Goal: Task Accomplishment & Management: Use online tool/utility

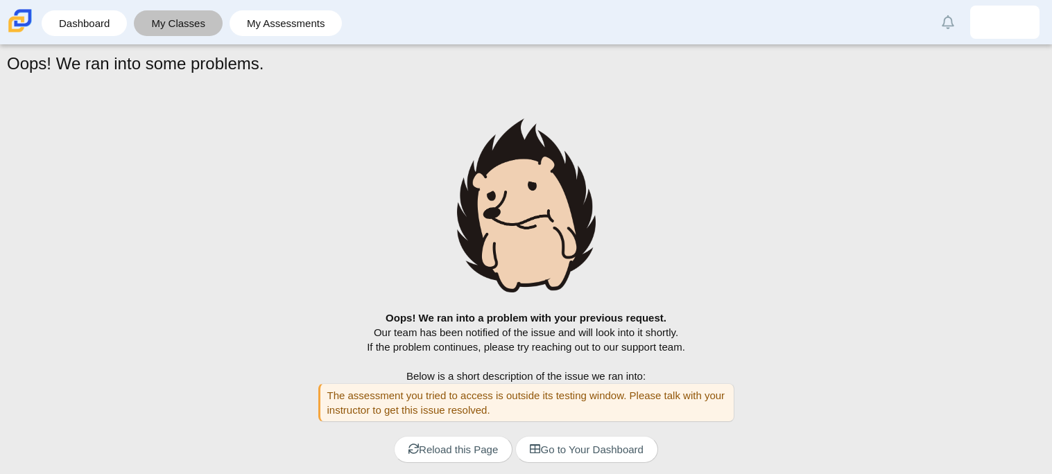
click at [152, 24] on link "My Classes" at bounding box center [178, 23] width 75 height 26
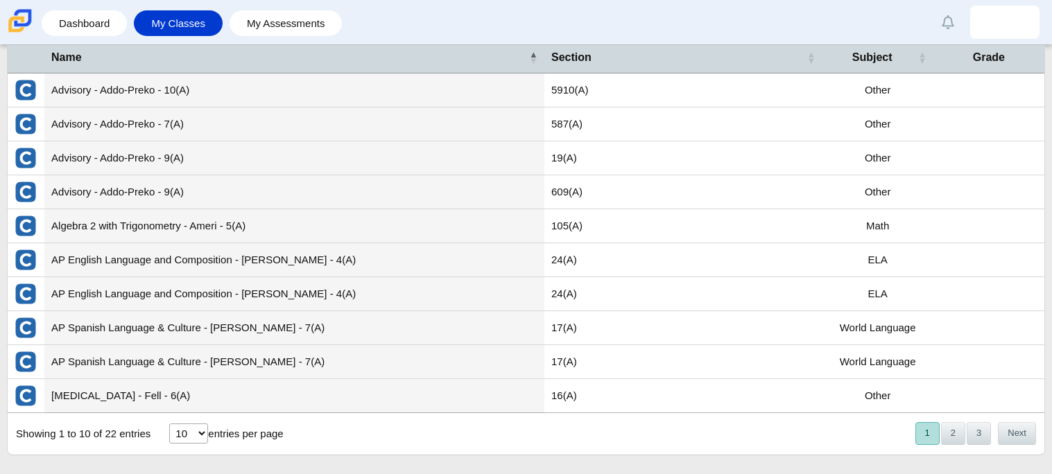
scroll to position [78, 0]
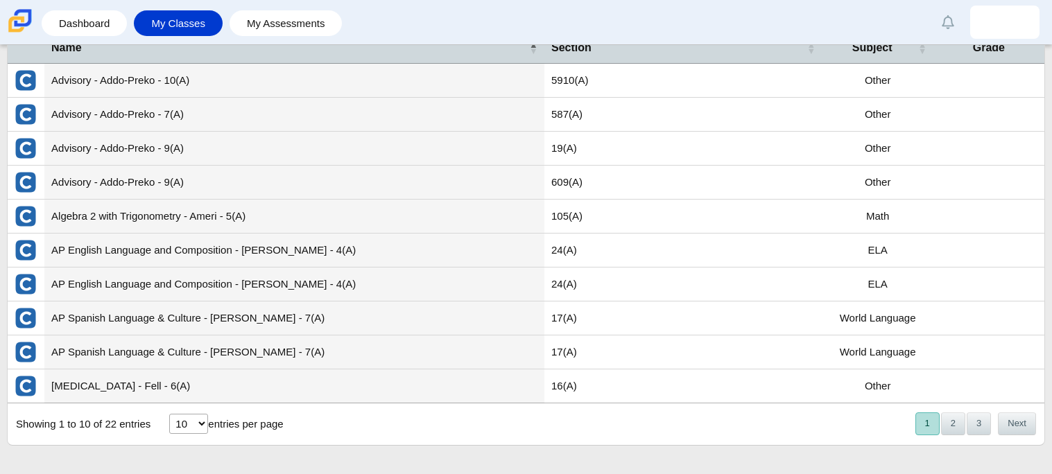
click at [314, 352] on td "AP Spanish Language & Culture - [PERSON_NAME] - 7(A)" at bounding box center [294, 353] width 500 height 34
click at [247, 350] on td "AP Spanish Language & Culture - [PERSON_NAME] - 7(A)" at bounding box center [294, 353] width 500 height 34
click at [214, 340] on td "AP Spanish Language & Culture - [PERSON_NAME] - 7(A)" at bounding box center [294, 353] width 500 height 34
click at [214, 325] on td "AP Spanish Language & Culture - [PERSON_NAME] - 7(A)" at bounding box center [294, 319] width 500 height 34
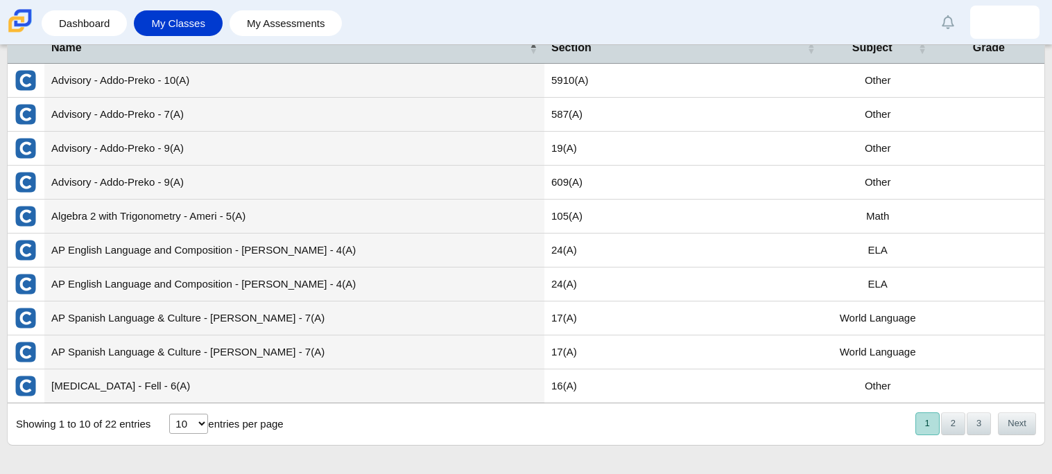
click at [214, 325] on td "AP Spanish Language & Culture - [PERSON_NAME] - 7(A)" at bounding box center [294, 319] width 500 height 34
click at [258, 34] on link "My Assessments" at bounding box center [285, 23] width 99 height 26
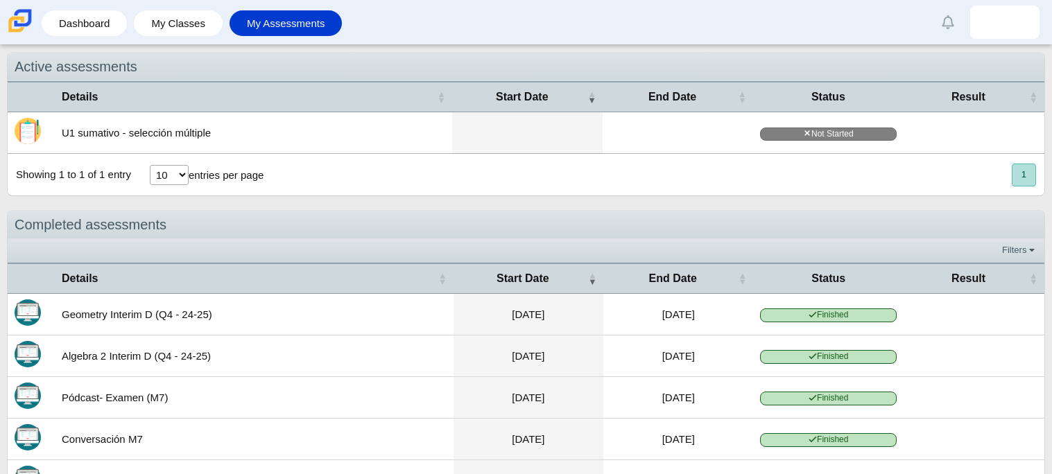
scroll to position [37, 0]
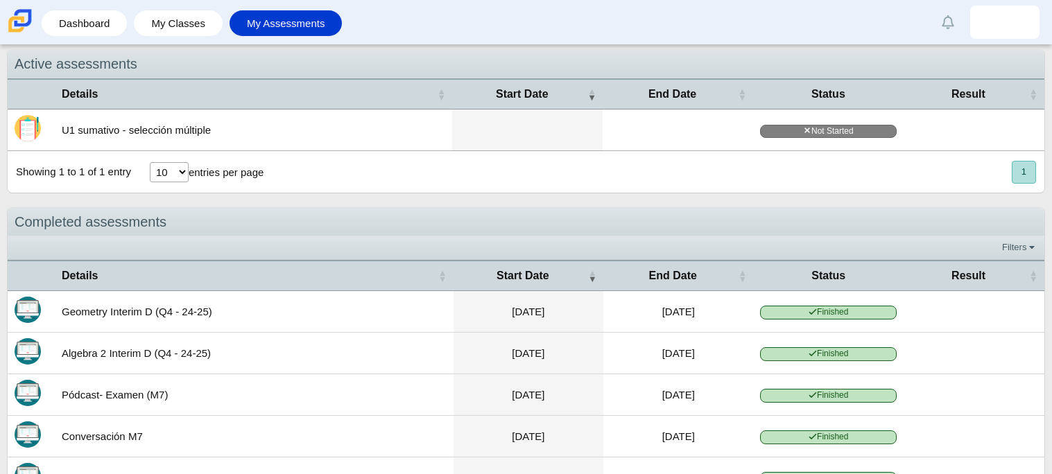
click at [539, 133] on td at bounding box center [527, 131] width 150 height 42
click at [779, 130] on span "Not Started" at bounding box center [828, 131] width 137 height 13
click at [173, 166] on select "10 25 50 100" at bounding box center [169, 172] width 39 height 20
click at [520, 122] on td at bounding box center [527, 131] width 150 height 42
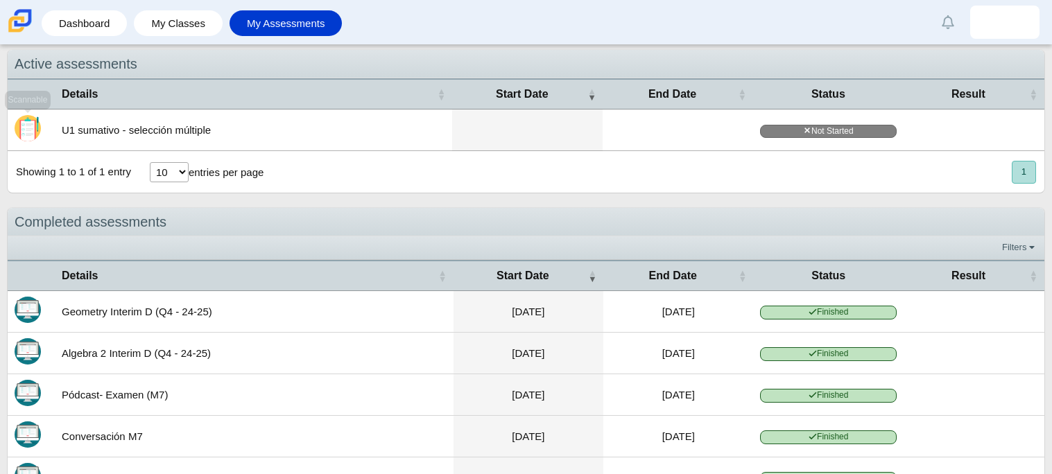
click at [37, 128] on img "Scannable" at bounding box center [28, 128] width 26 height 26
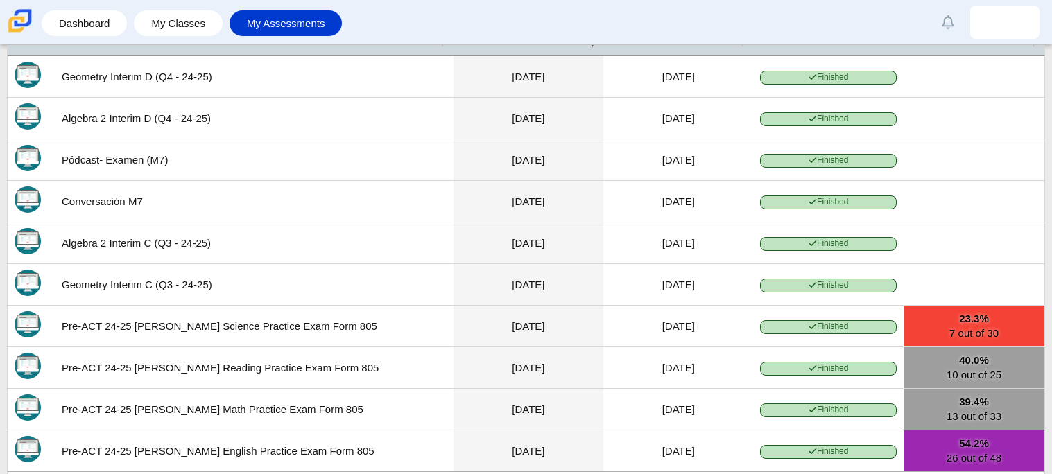
scroll to position [0, 0]
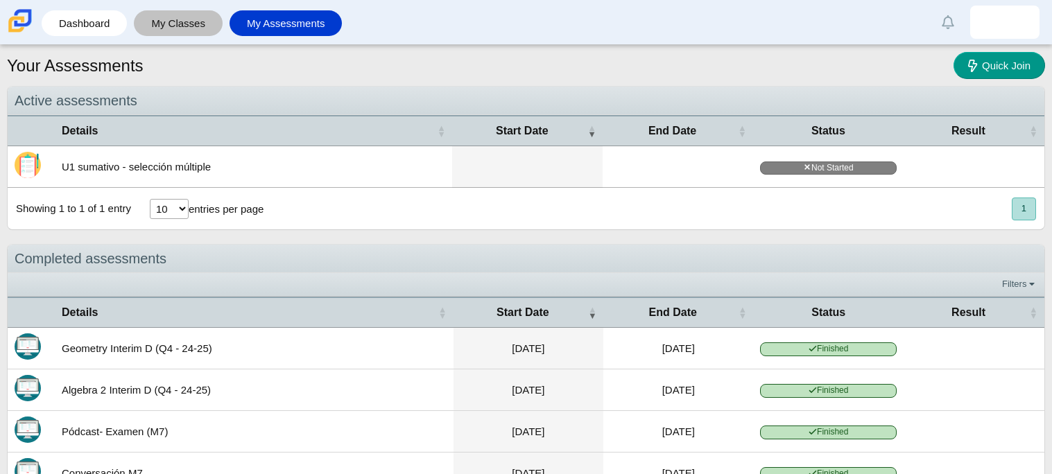
click at [174, 12] on link "My Classes" at bounding box center [178, 23] width 75 height 26
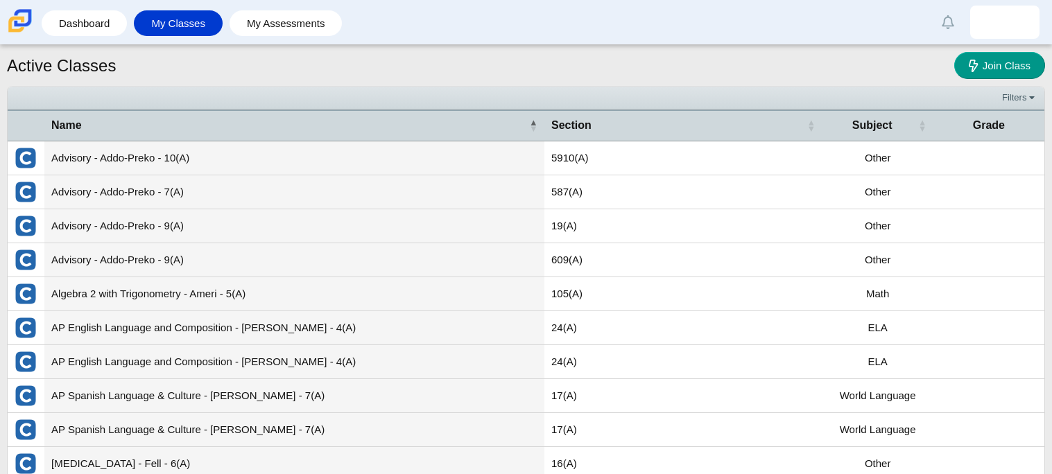
scroll to position [78, 0]
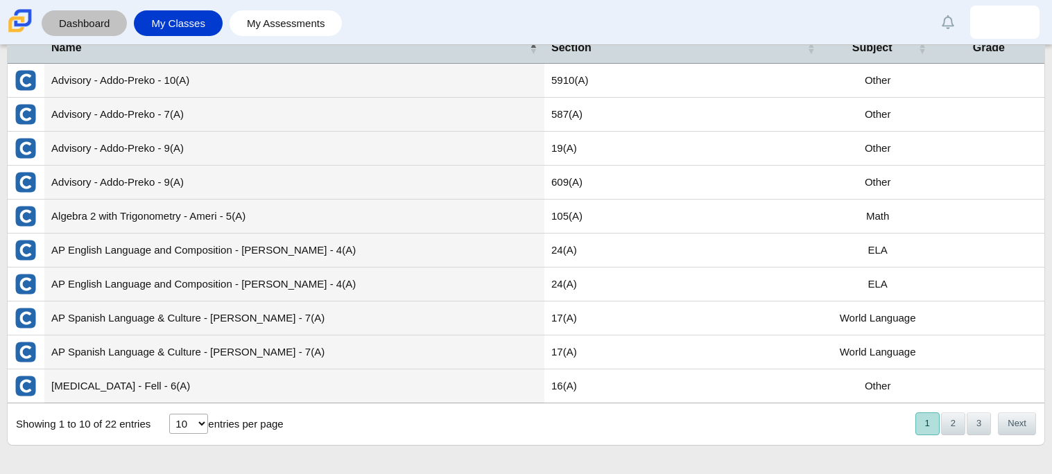
click at [110, 25] on link "Dashboard" at bounding box center [84, 23] width 71 height 26
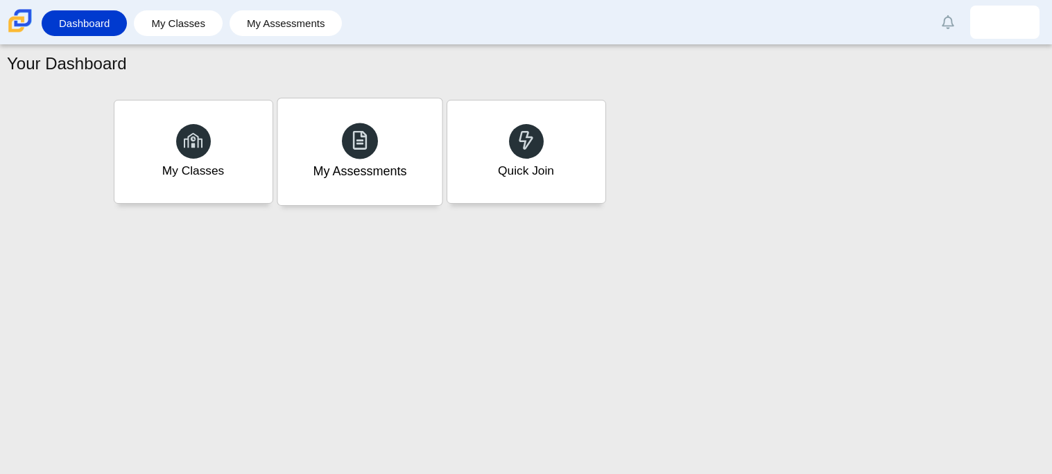
click at [358, 157] on div at bounding box center [360, 141] width 36 height 36
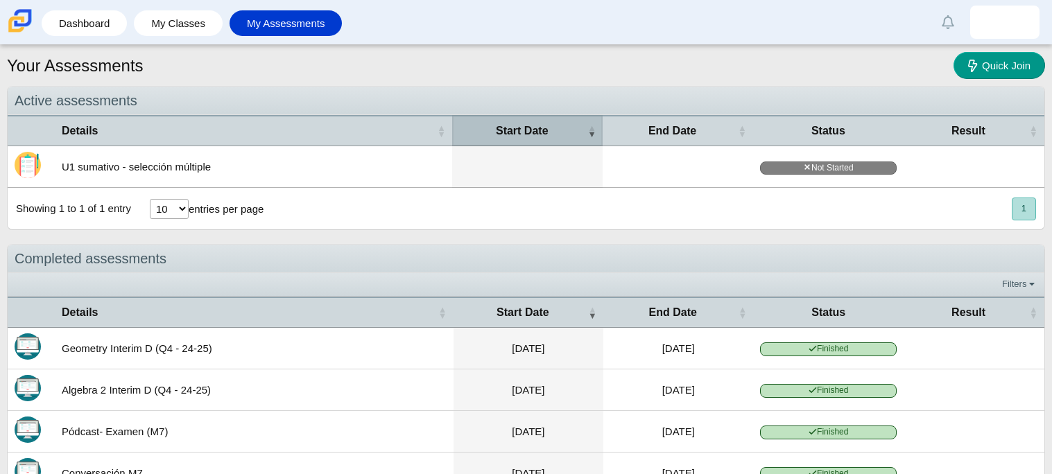
click at [564, 129] on span "Start Date" at bounding box center [521, 130] width 125 height 15
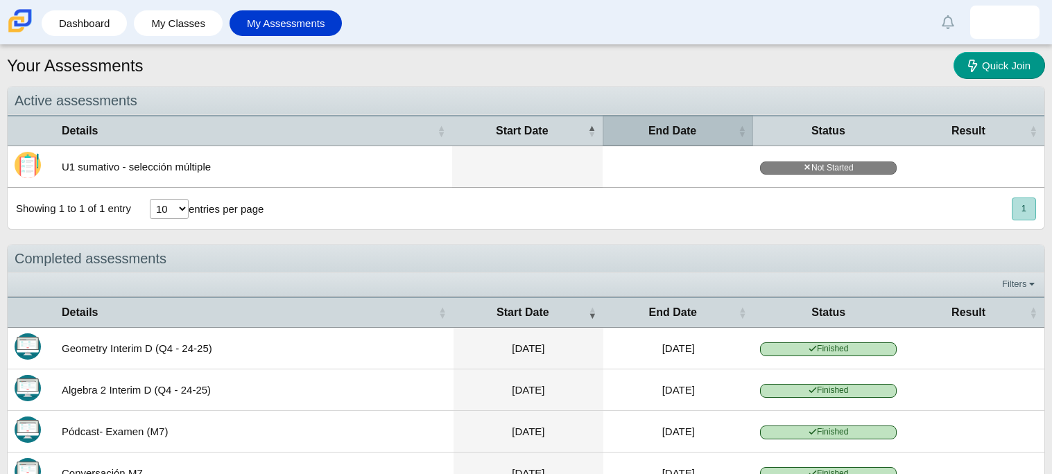
click at [629, 134] on span "End Date" at bounding box center [671, 130] width 125 height 15
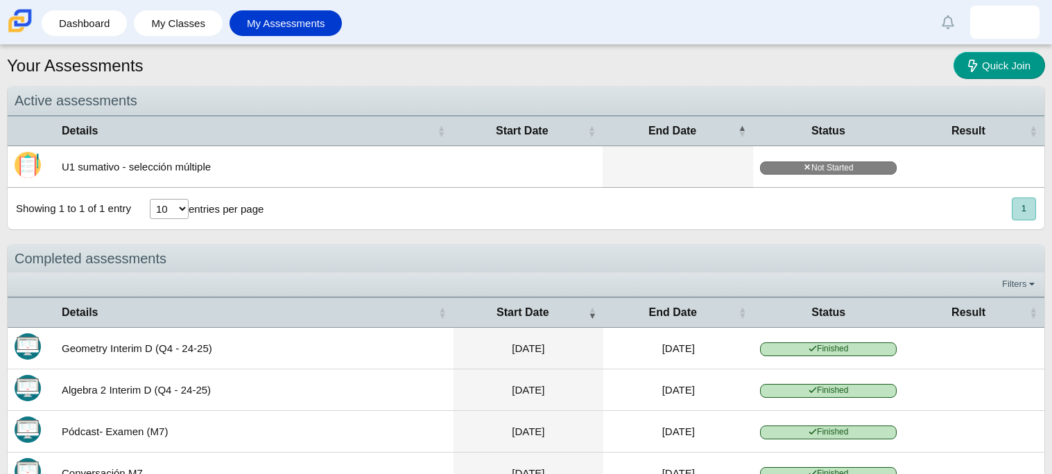
click at [801, 132] on span "Status" at bounding box center [828, 130] width 137 height 15
click at [805, 164] on icon at bounding box center [807, 167] width 8 height 8
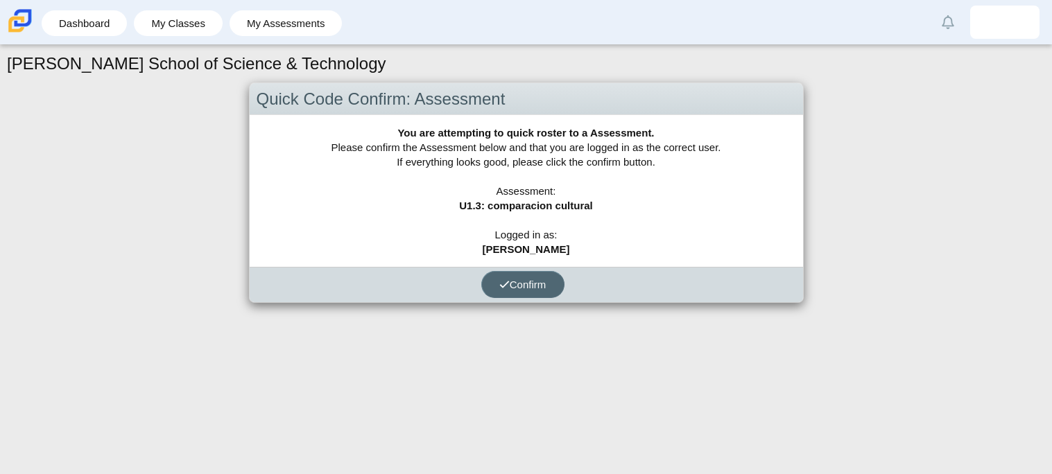
click at [543, 279] on span "Confirm" at bounding box center [522, 285] width 47 height 12
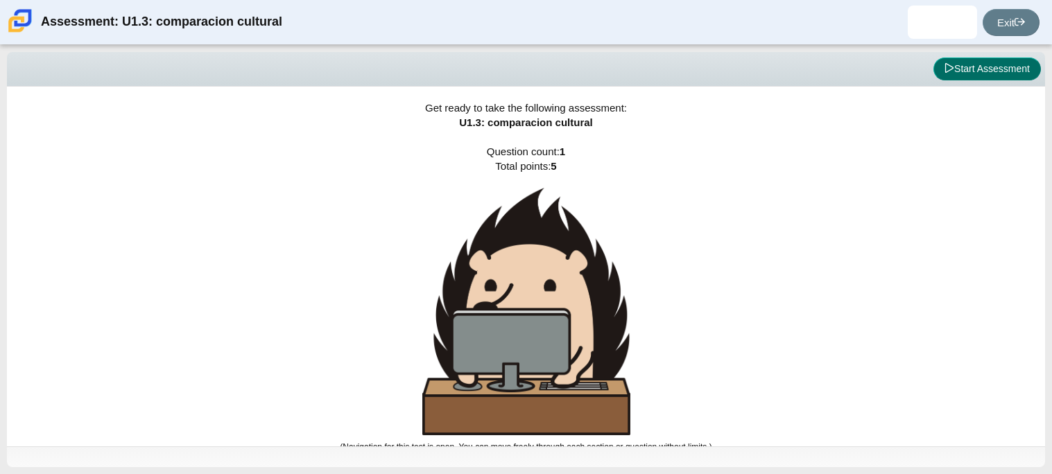
click at [989, 77] on button "Start Assessment" at bounding box center [986, 70] width 107 height 24
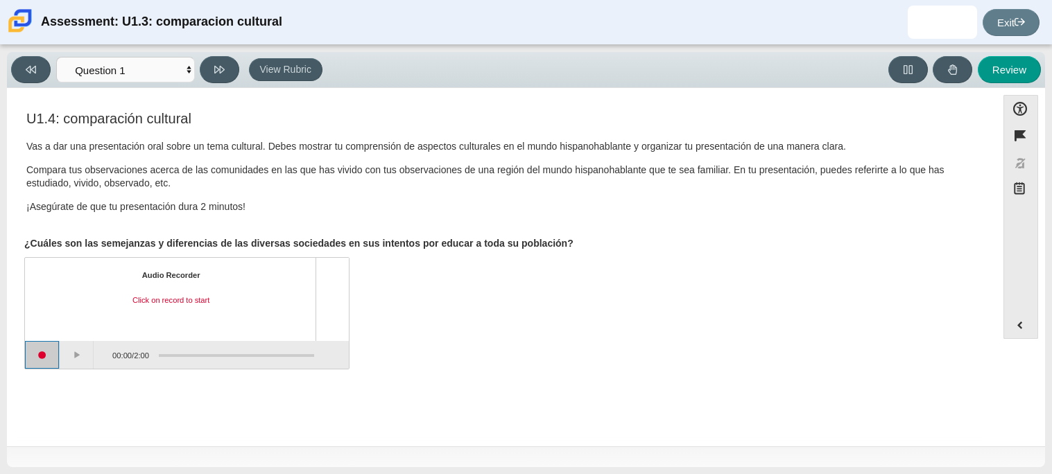
click at [28, 349] on button "Start recording" at bounding box center [42, 355] width 35 height 28
click at [74, 345] on button "Pause" at bounding box center [77, 355] width 35 height 28
click at [48, 349] on button "Stop recording" at bounding box center [42, 355] width 35 height 28
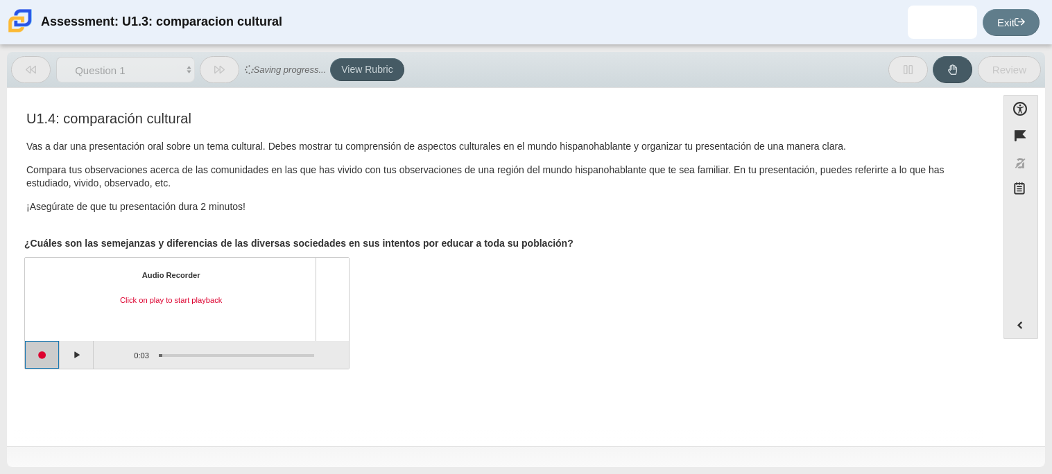
click at [48, 349] on button "Start recording" at bounding box center [42, 355] width 35 height 28
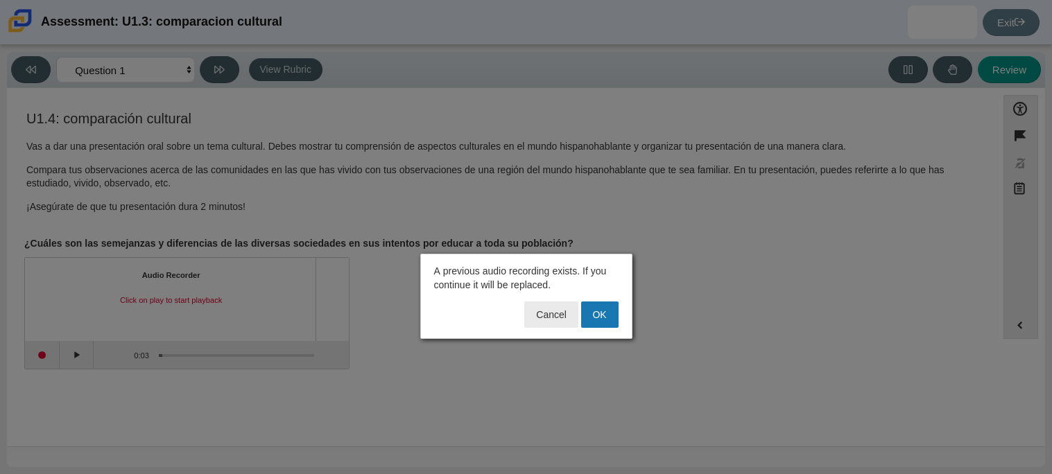
click at [604, 300] on div "A previous audio recording exists. If you continue it will be replaced. Cancel …" at bounding box center [526, 296] width 212 height 85
click at [604, 304] on button "OK" at bounding box center [599, 315] width 37 height 26
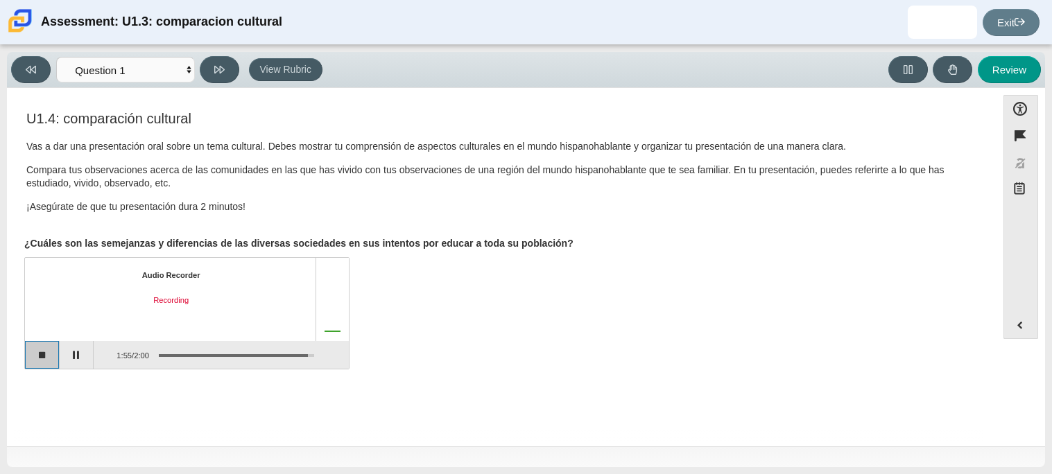
click at [44, 354] on button "Stop recording" at bounding box center [42, 355] width 35 height 28
click at [1005, 67] on button "Review" at bounding box center [1009, 69] width 63 height 27
select select "review"
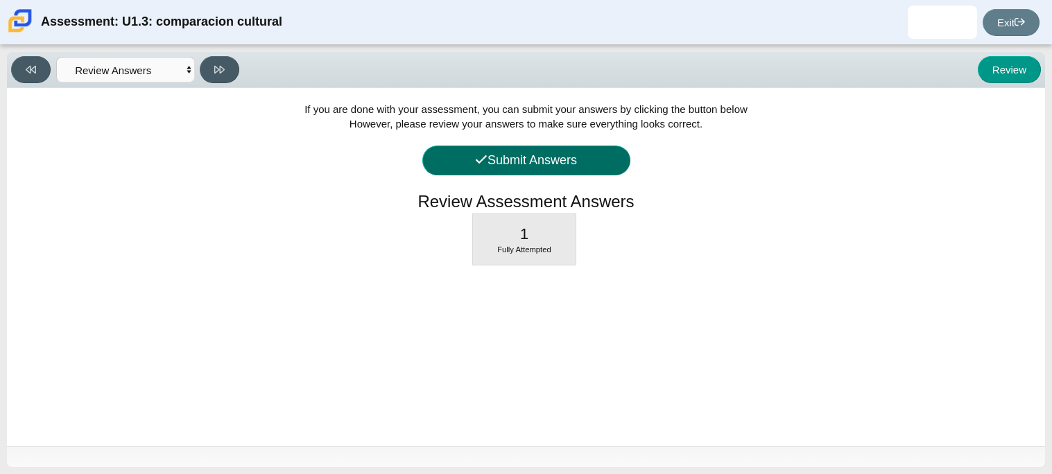
click at [606, 161] on button "Submit Answers" at bounding box center [526, 161] width 208 height 30
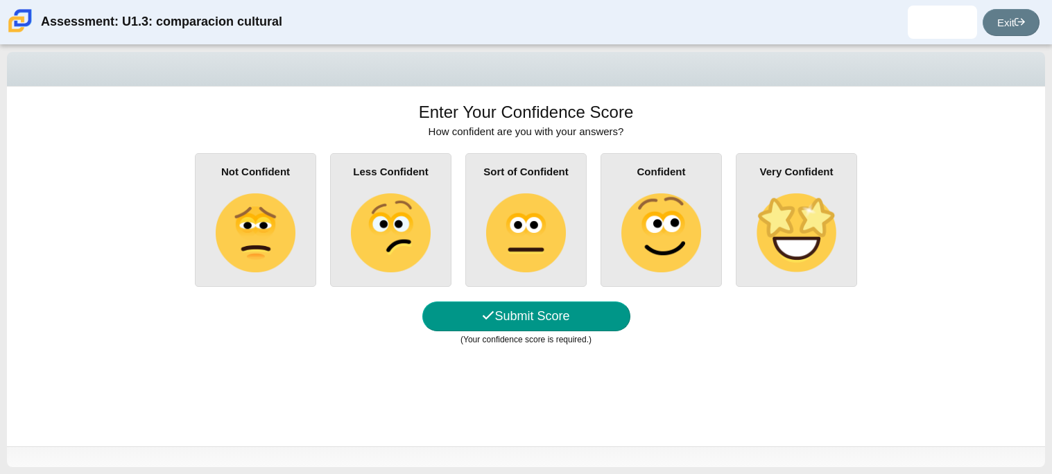
click at [541, 253] on img at bounding box center [525, 232] width 79 height 79
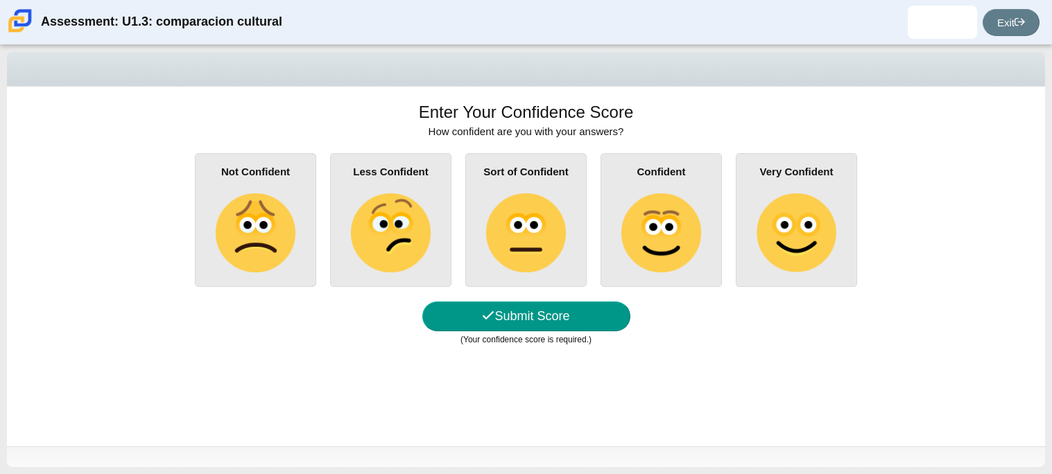
click at [0, 0] on input "Sort of Confident" at bounding box center [0, 0] width 0 height 0
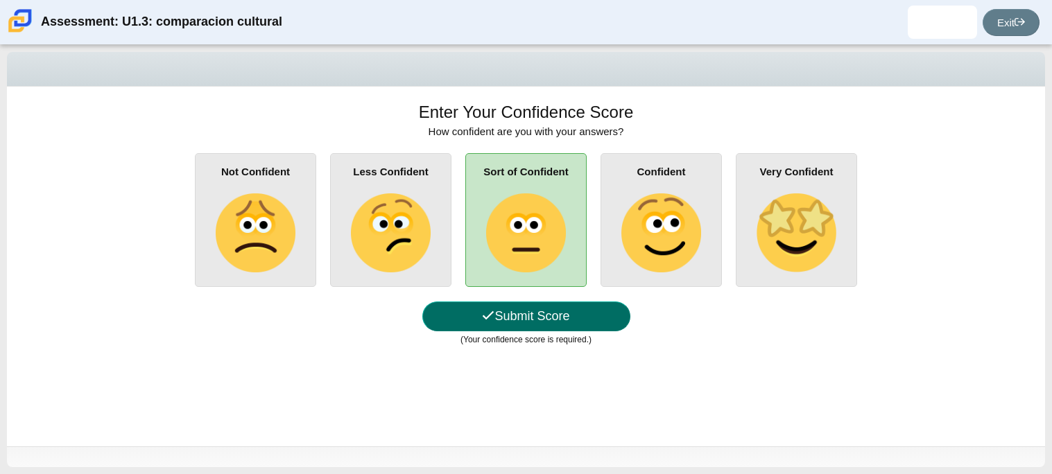
click at [550, 318] on button "Submit Score" at bounding box center [526, 317] width 208 height 30
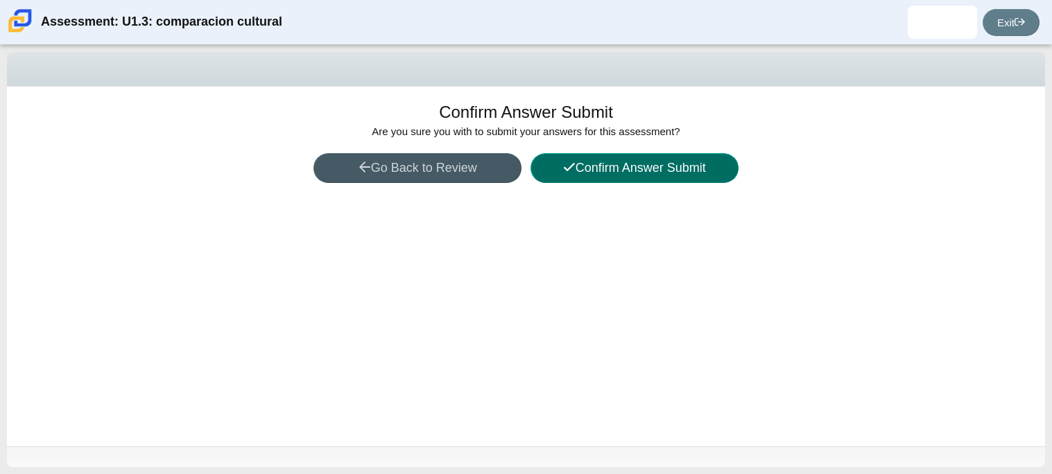
click at [668, 171] on button "Confirm Answer Submit" at bounding box center [634, 168] width 208 height 30
